Goal: Transaction & Acquisition: Purchase product/service

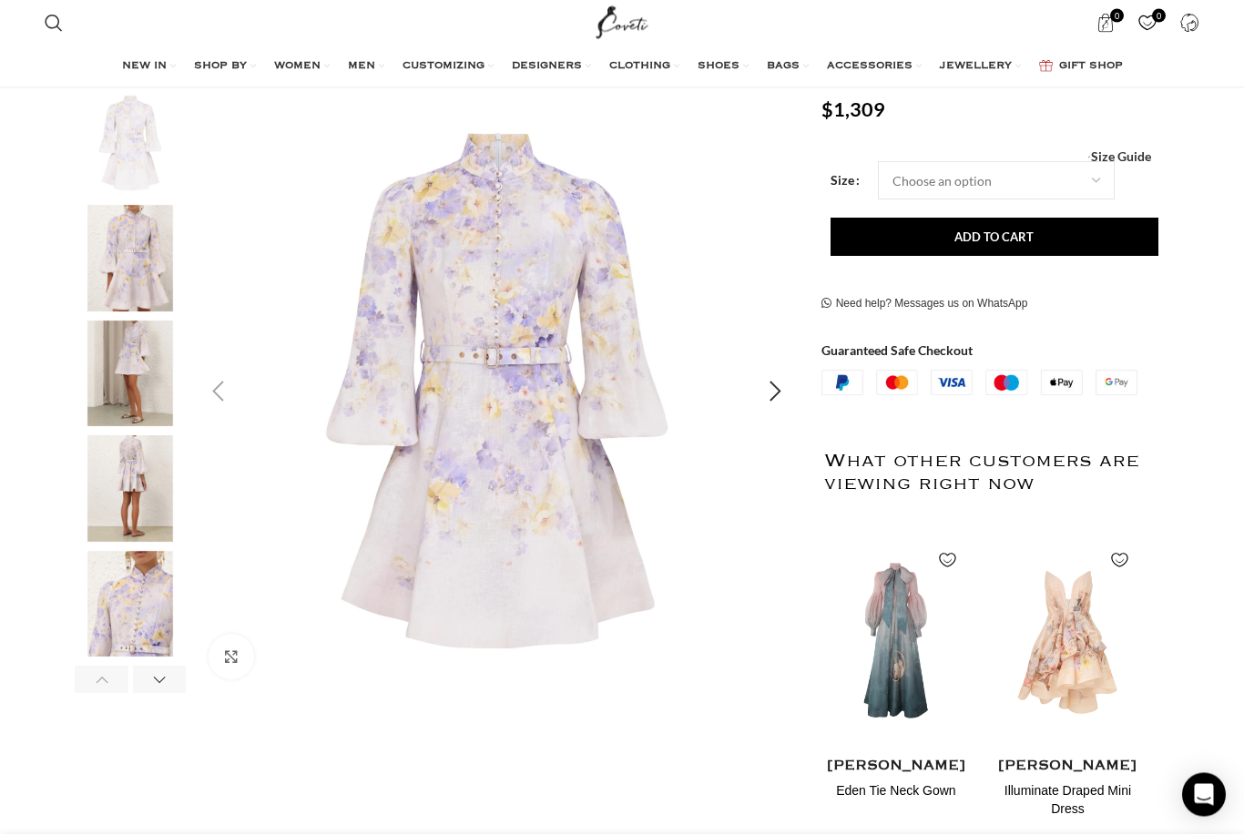
scroll to position [278, 0]
click at [773, 396] on div "Next slide" at bounding box center [776, 392] width 46 height 46
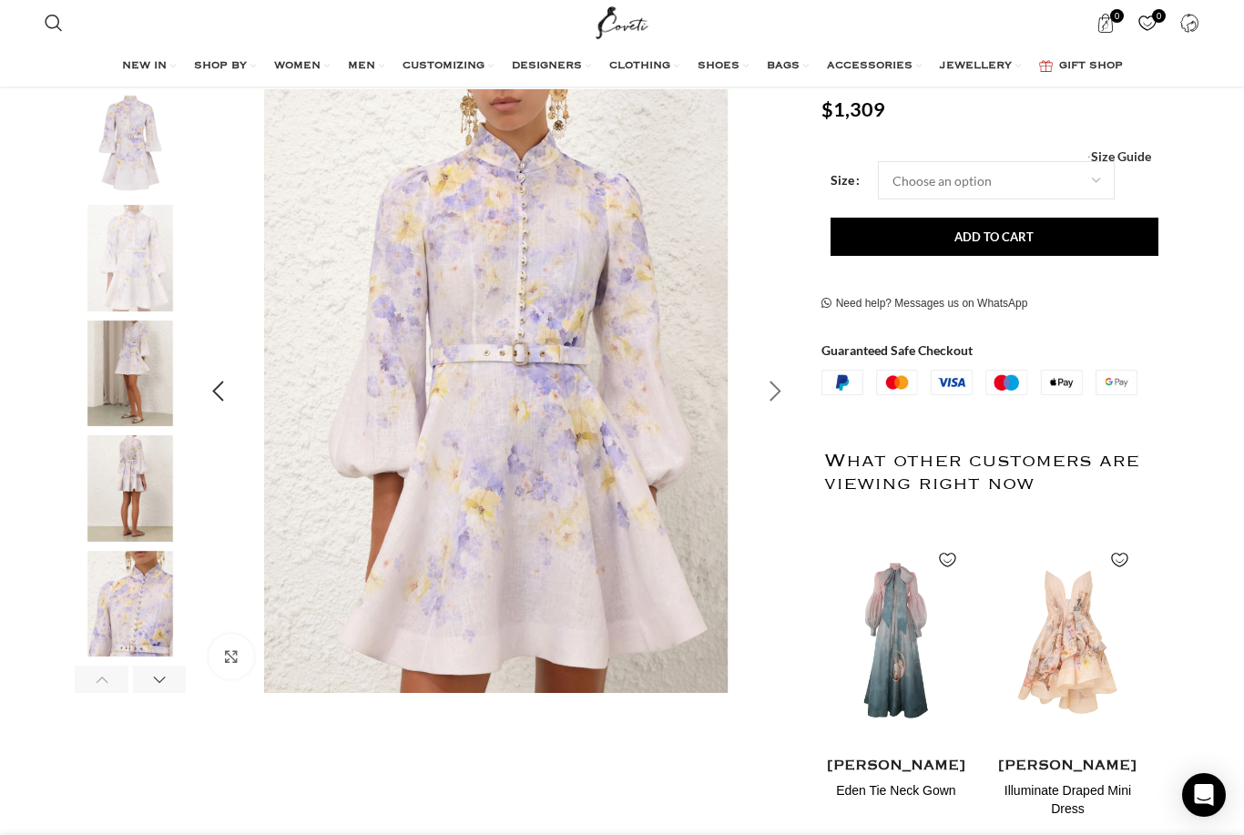
click at [765, 392] on div "Next slide" at bounding box center [776, 392] width 46 height 46
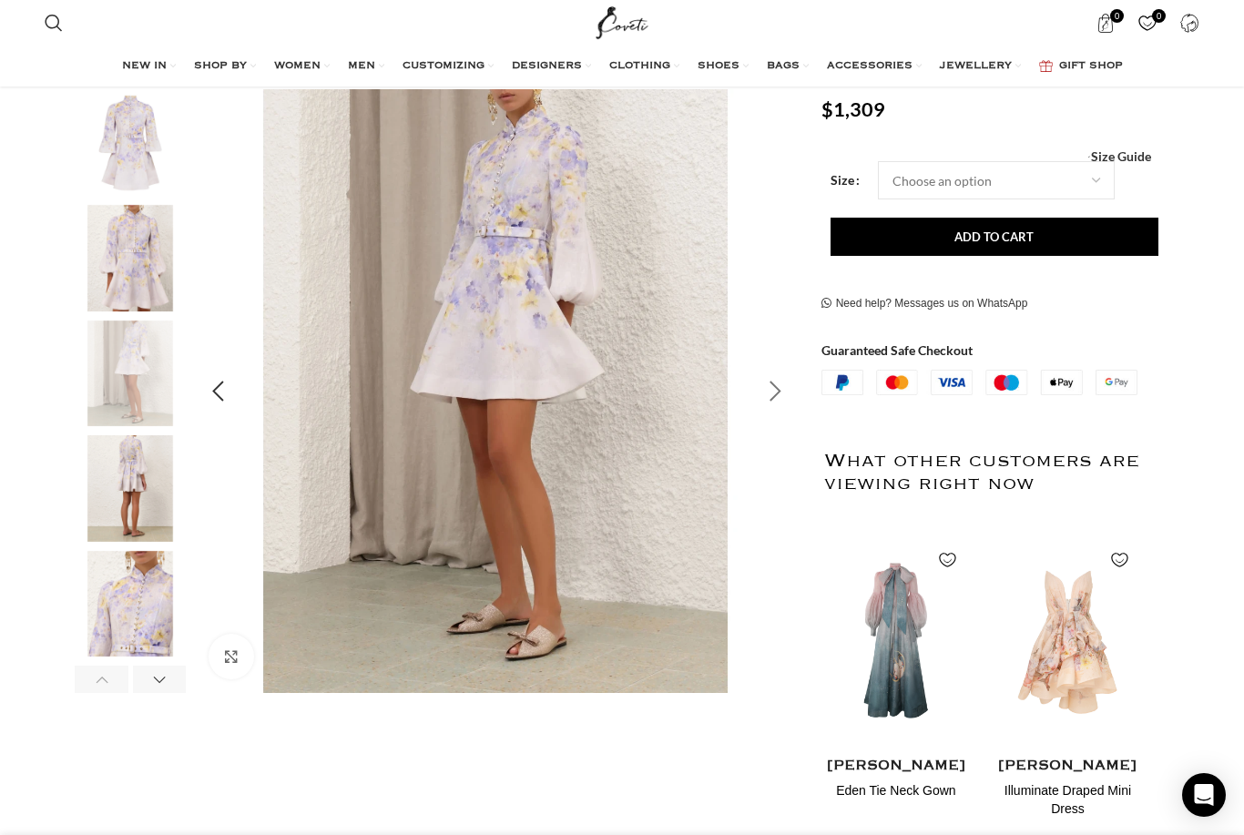
click at [762, 403] on div "Next slide" at bounding box center [776, 392] width 46 height 46
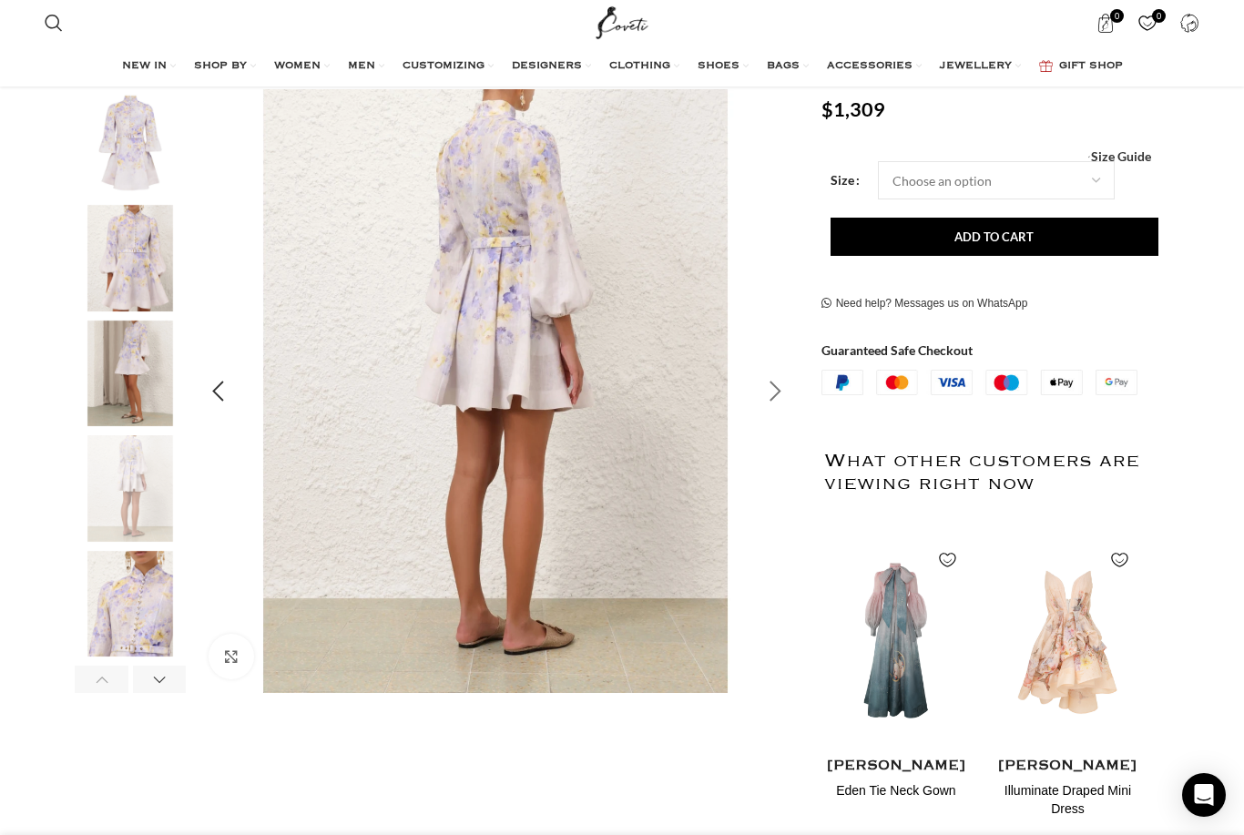
click at [775, 392] on div "Next slide" at bounding box center [776, 392] width 46 height 46
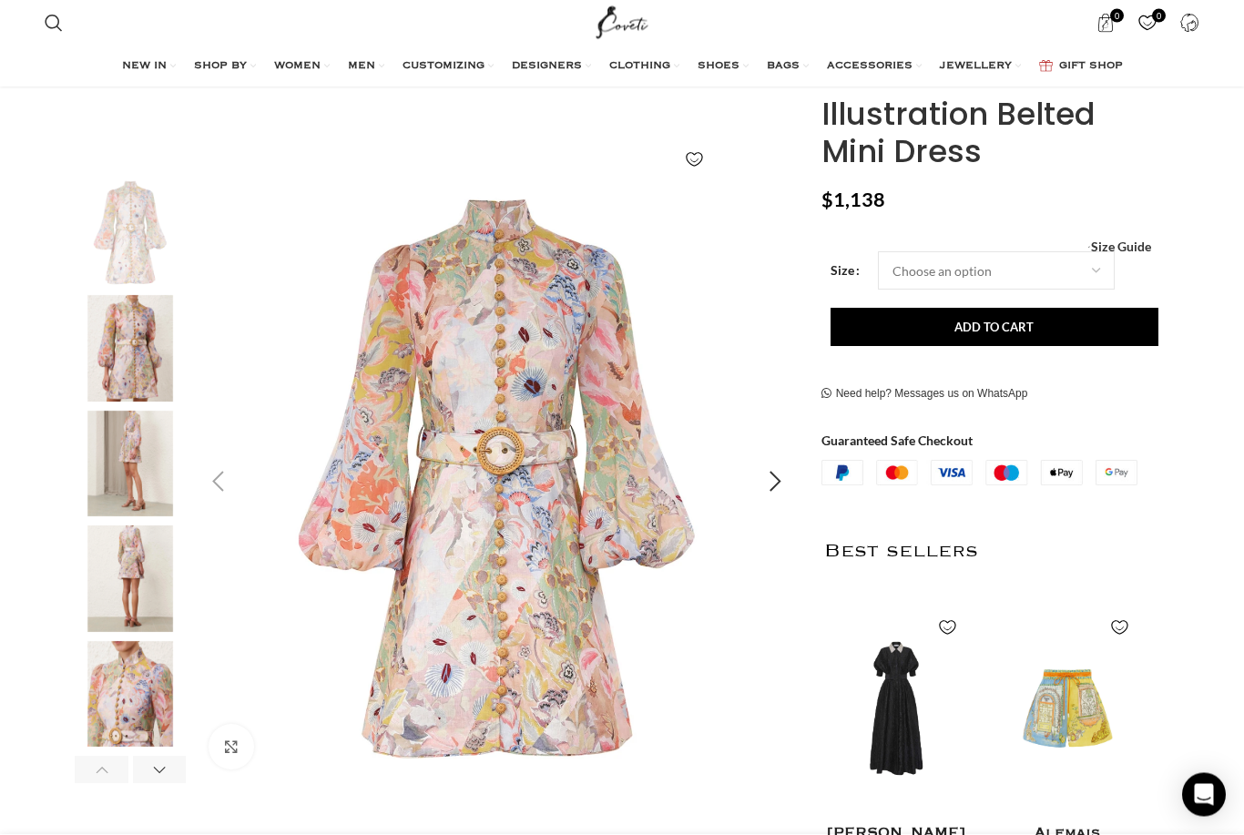
scroll to position [188, 0]
click at [769, 493] on div "Next slide" at bounding box center [776, 482] width 46 height 46
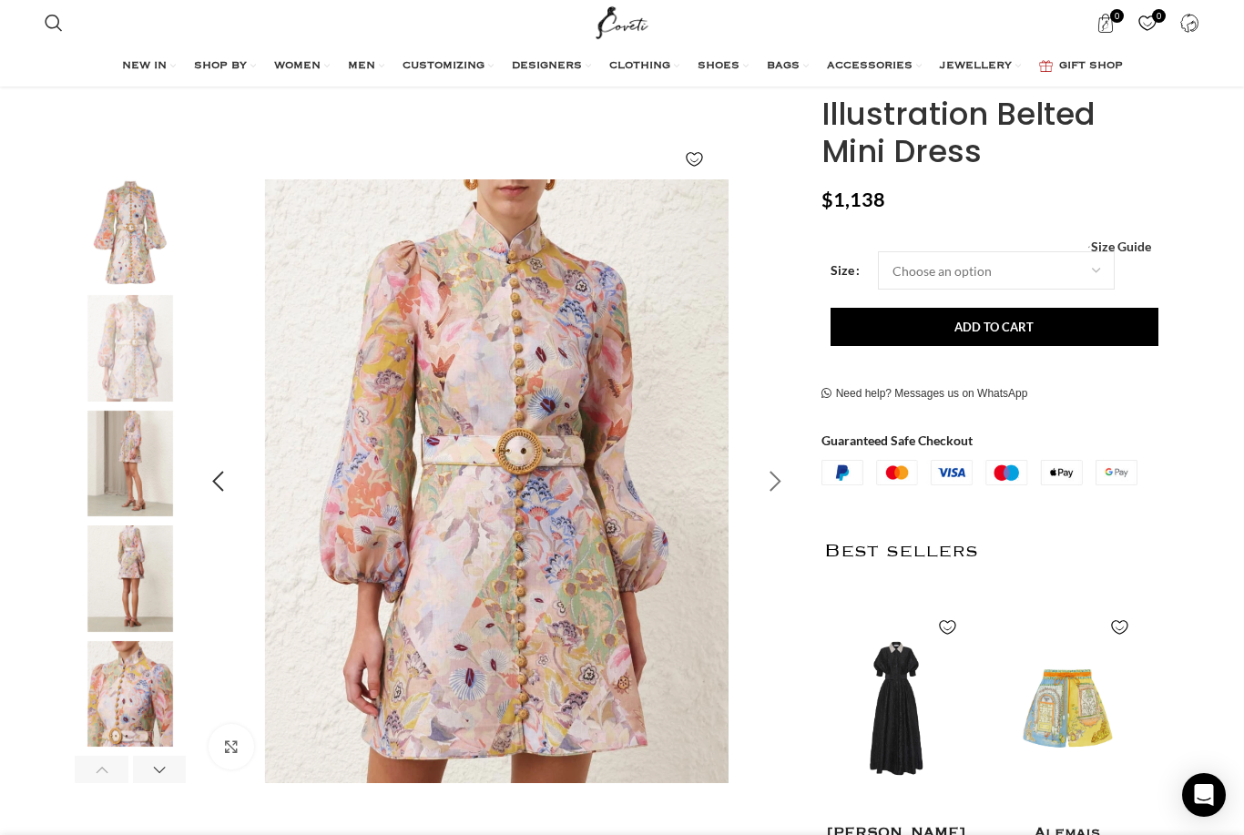
click at [776, 483] on div "Next slide" at bounding box center [776, 482] width 46 height 46
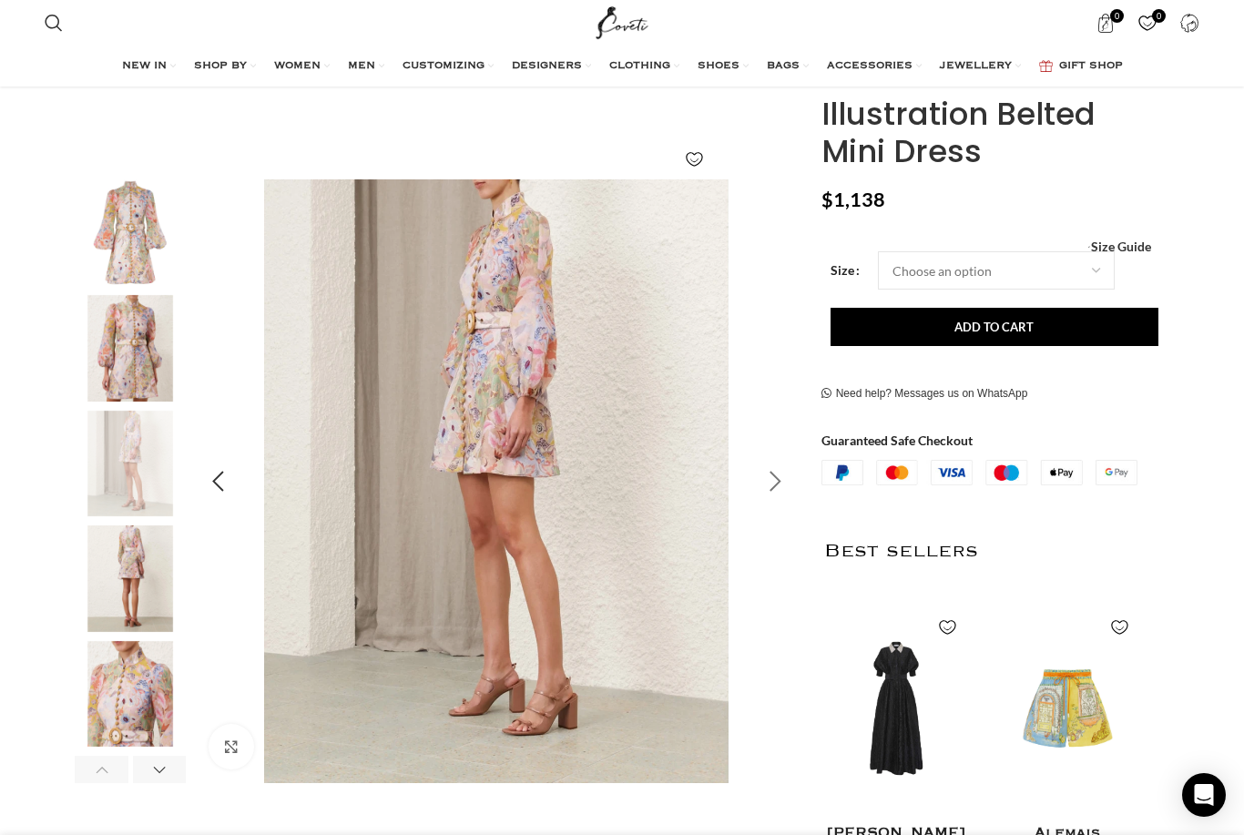
click at [773, 479] on div "Next slide" at bounding box center [776, 482] width 46 height 46
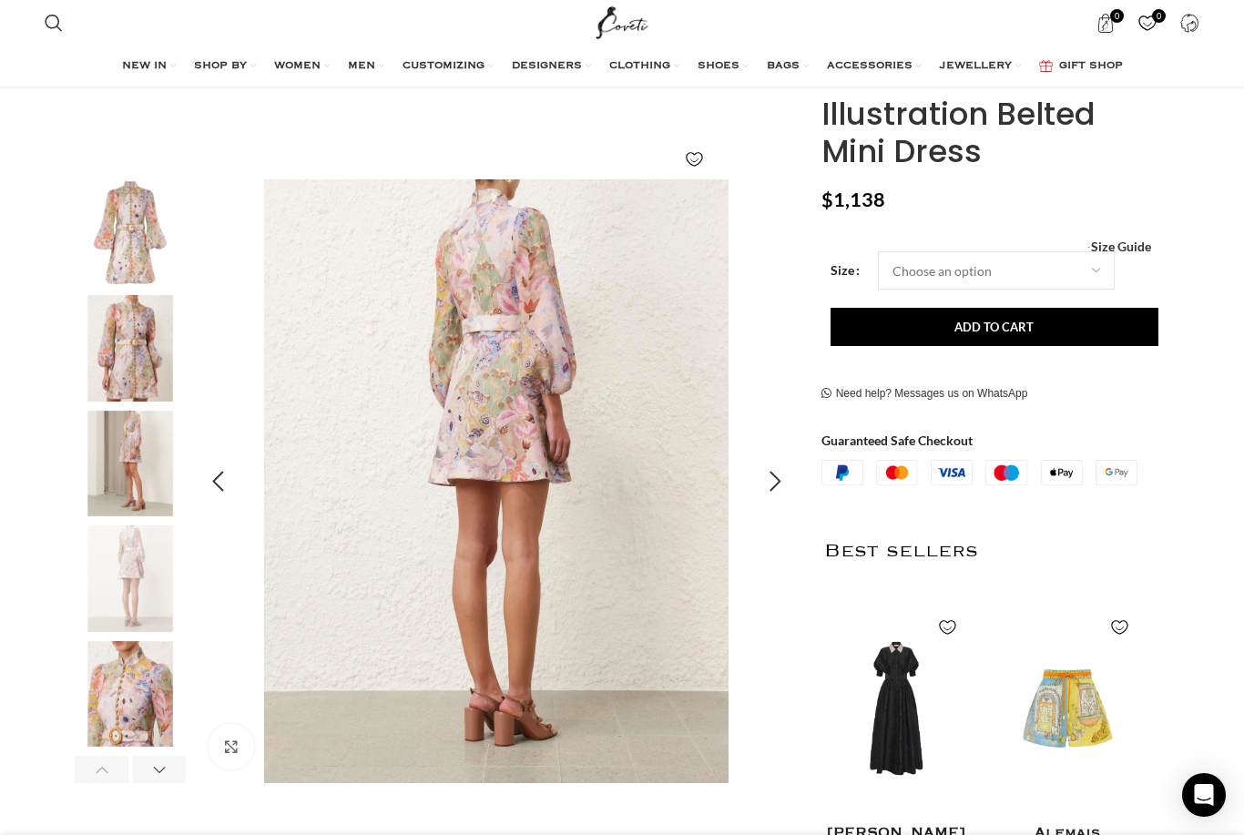
scroll to position [0, 383]
click at [772, 474] on div "Next slide" at bounding box center [776, 482] width 46 height 46
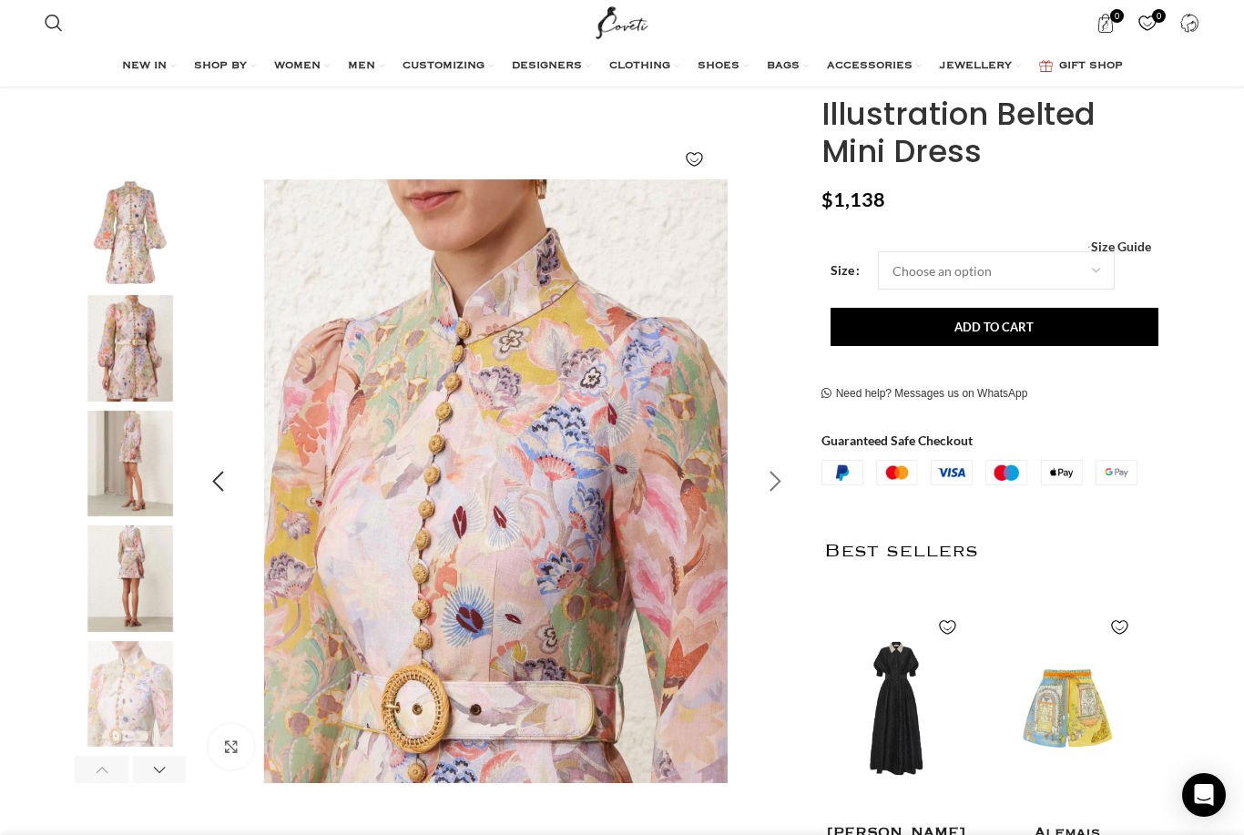
click at [769, 480] on div "Next slide" at bounding box center [776, 482] width 46 height 46
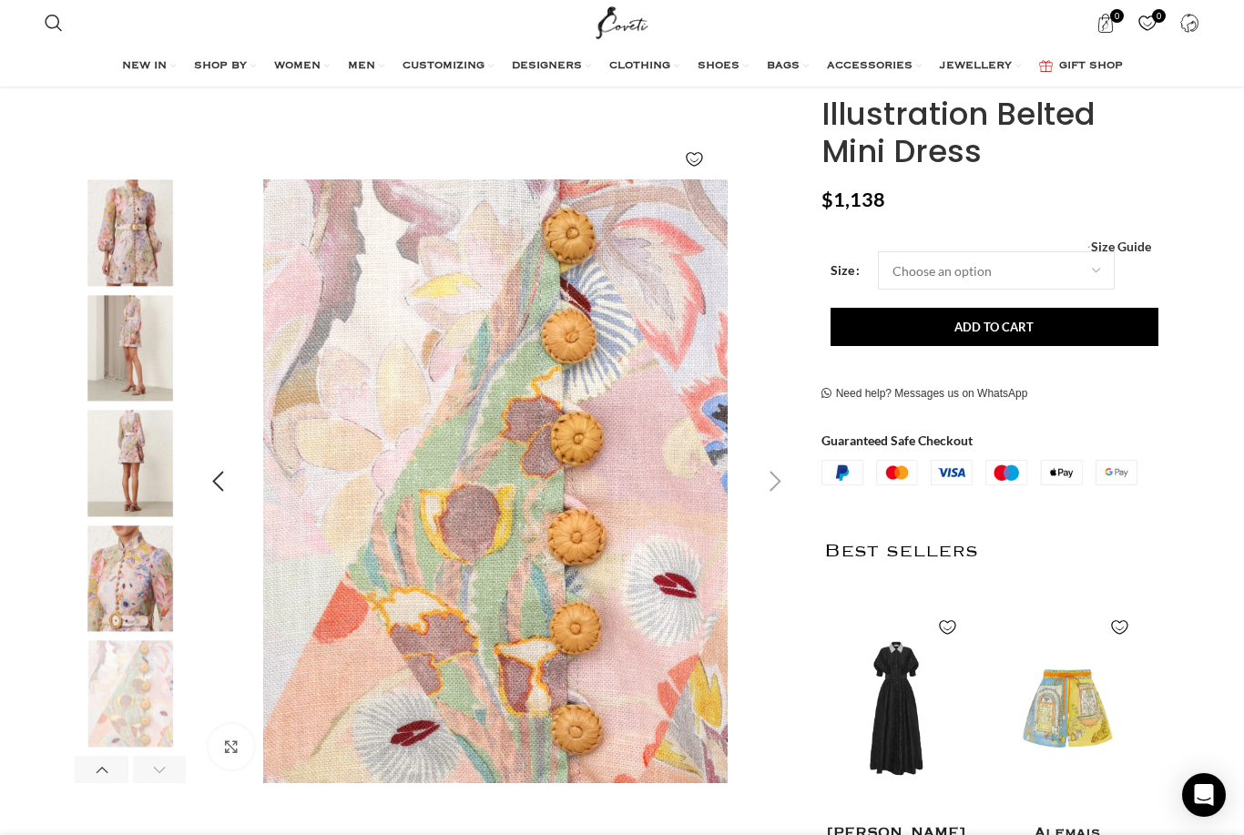
click at [771, 481] on div "Next slide" at bounding box center [776, 482] width 46 height 46
click at [771, 478] on div "Next slide" at bounding box center [776, 482] width 46 height 46
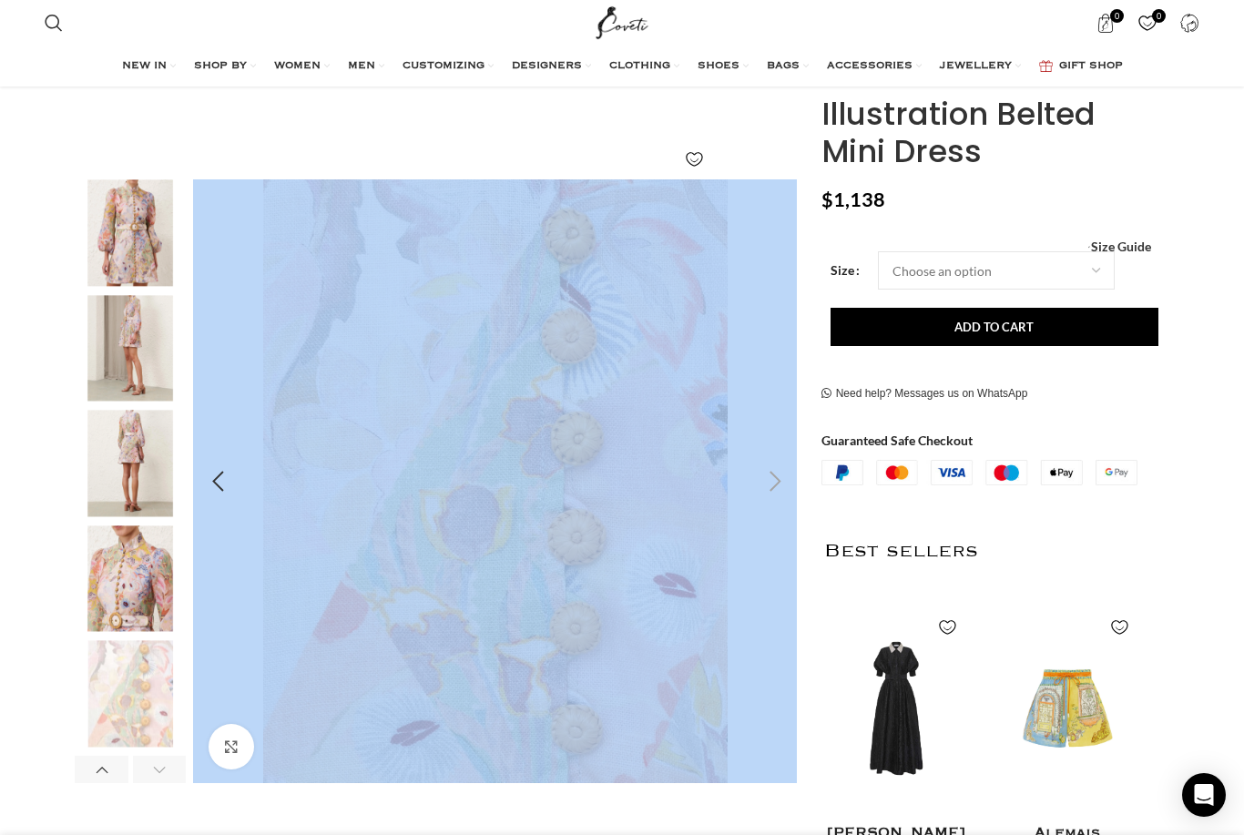
click at [771, 478] on div "Next slide" at bounding box center [776, 482] width 46 height 46
click at [558, 614] on img "6 / 6" at bounding box center [495, 481] width 604 height 604
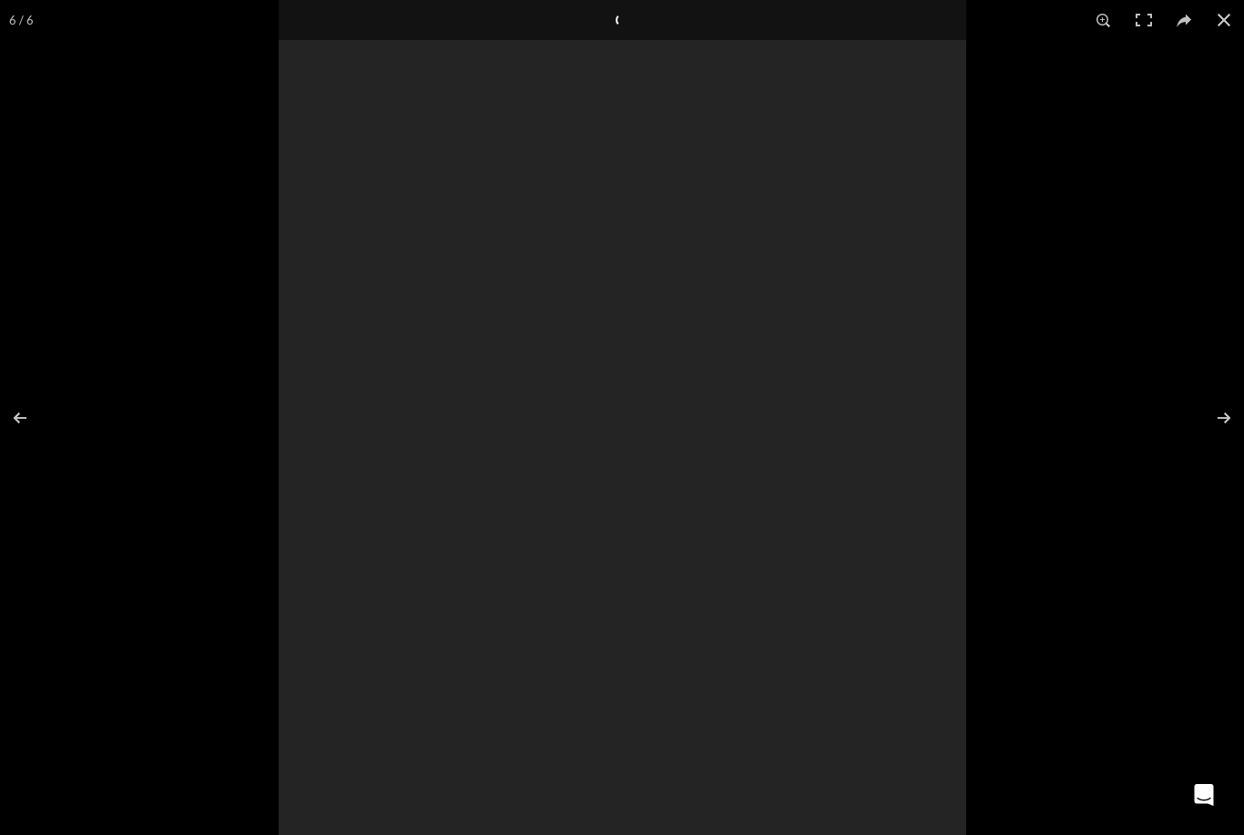
click at [1024, 305] on div at bounding box center [901, 417] width 1244 height 835
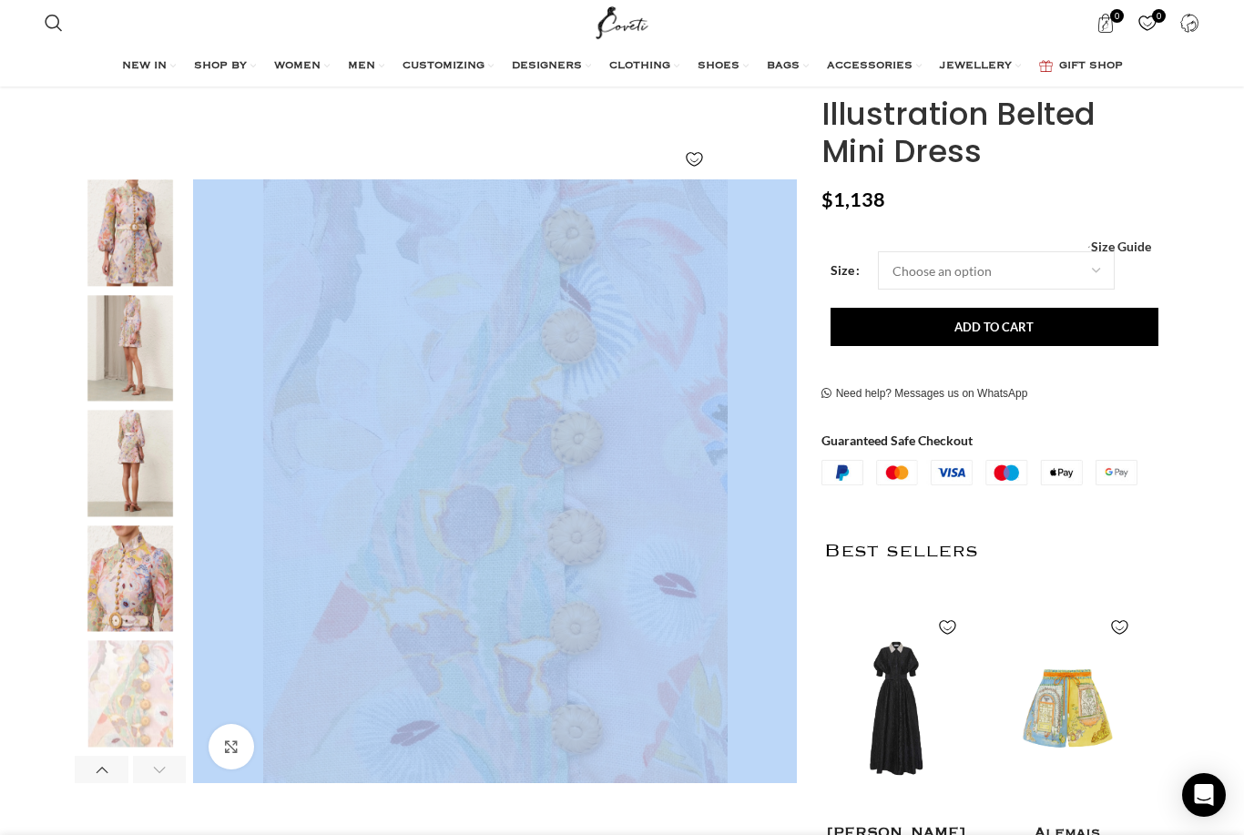
click at [660, 834] on div "Add to wishlist Click to enlarge" at bounding box center [437, 560] width 742 height 988
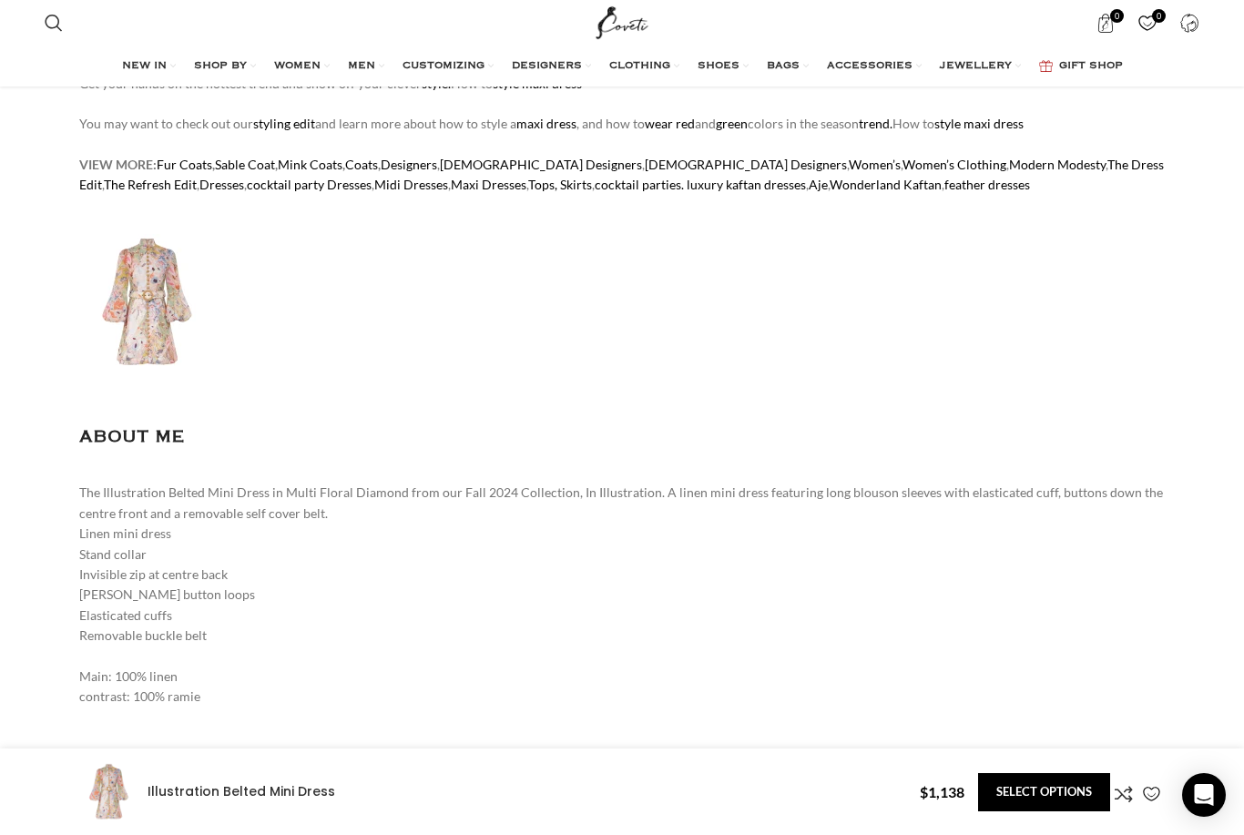
scroll to position [1652, 0]
click at [144, 338] on img at bounding box center [147, 303] width 137 height 137
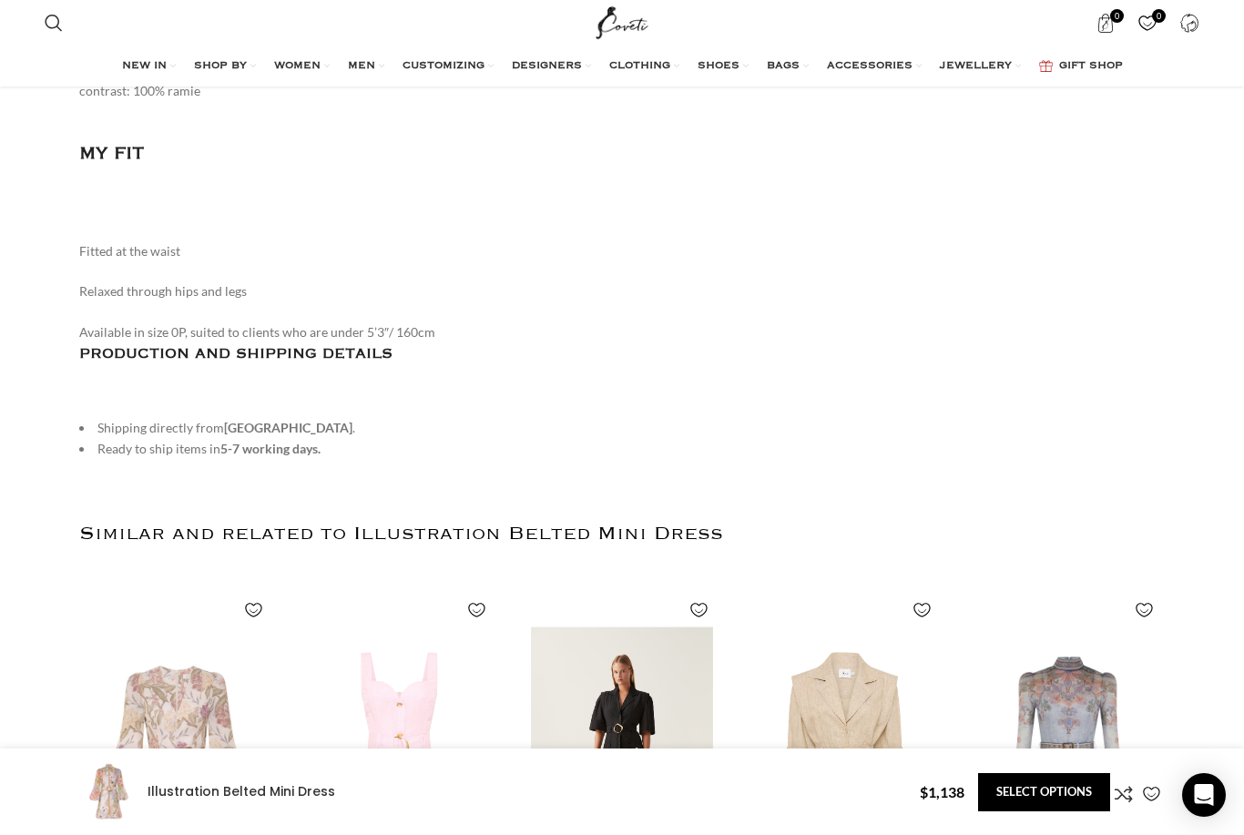
scroll to position [2538, 0]
